Goal: Information Seeking & Learning: Find specific fact

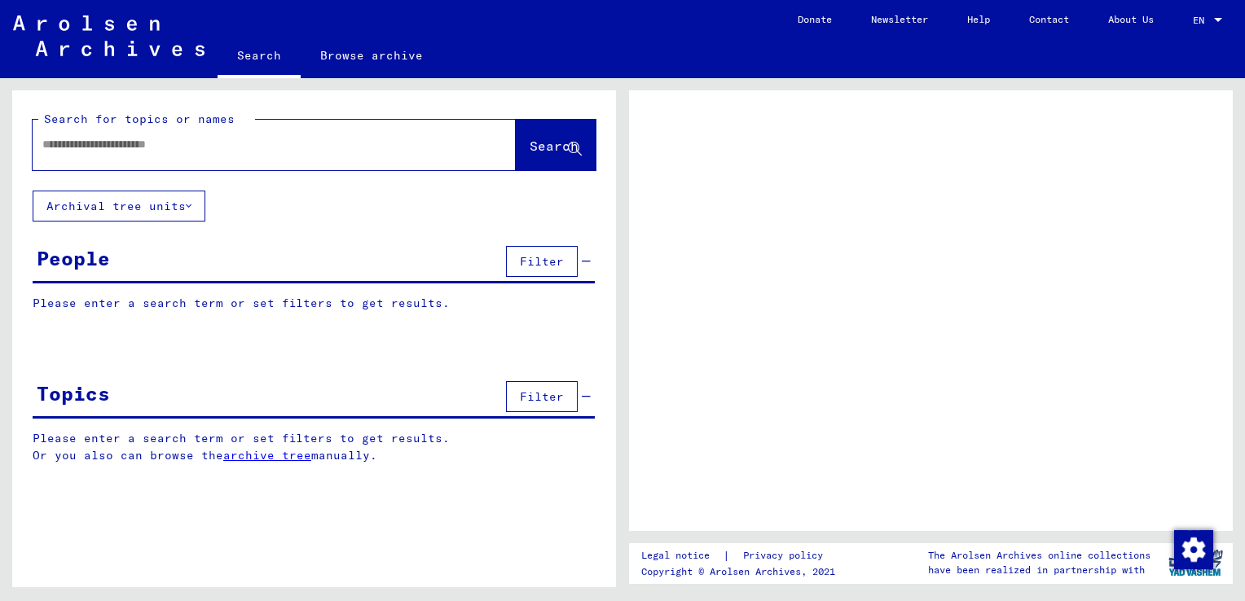
click at [280, 134] on div at bounding box center [255, 144] width 444 height 37
click at [210, 140] on input "text" at bounding box center [259, 144] width 434 height 17
type input "*"
type input "**********"
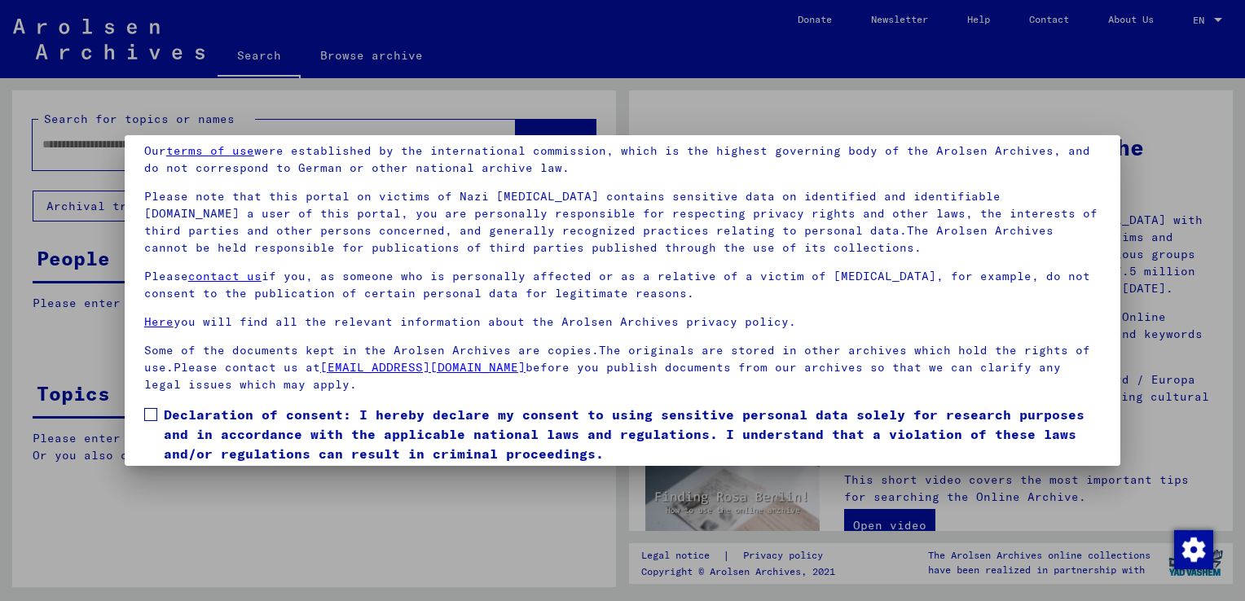
scroll to position [121, 0]
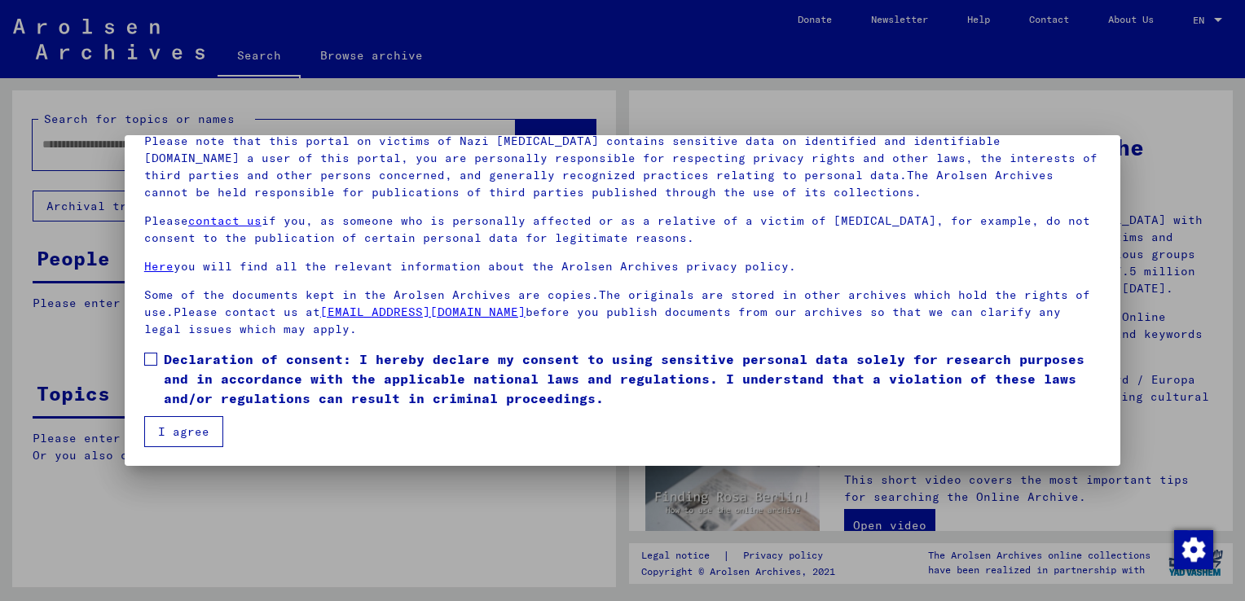
click at [146, 358] on span at bounding box center [150, 359] width 13 height 13
click at [155, 415] on mat-checkbox "Declaration of consent: I hereby declare my consent to using sensitive personal…" at bounding box center [622, 383] width 957 height 67
click at [148, 425] on button "I agree" at bounding box center [183, 431] width 79 height 31
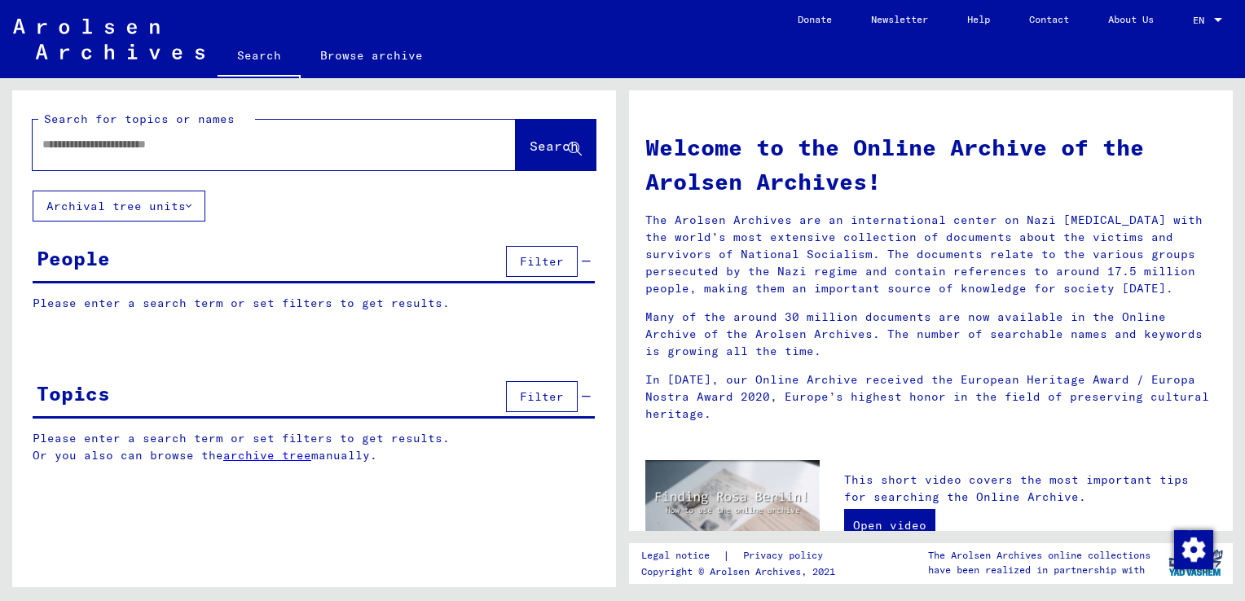
click at [153, 159] on div at bounding box center [250, 144] width 434 height 37
click at [143, 163] on div at bounding box center [274, 145] width 483 height 51
click at [148, 144] on input "text" at bounding box center [254, 144] width 425 height 17
type input "**********"
click at [535, 148] on span "Search" at bounding box center [554, 146] width 49 height 16
